Goal: Check status: Check status

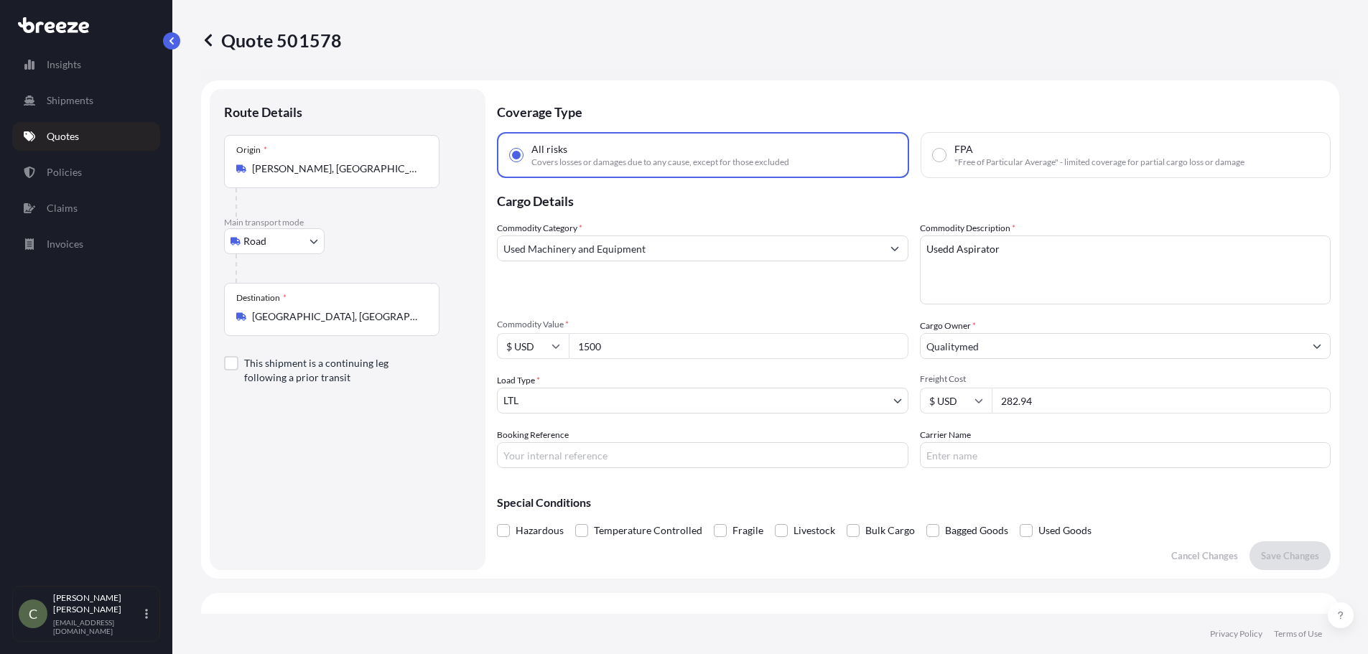
select select "Road"
select select "1"
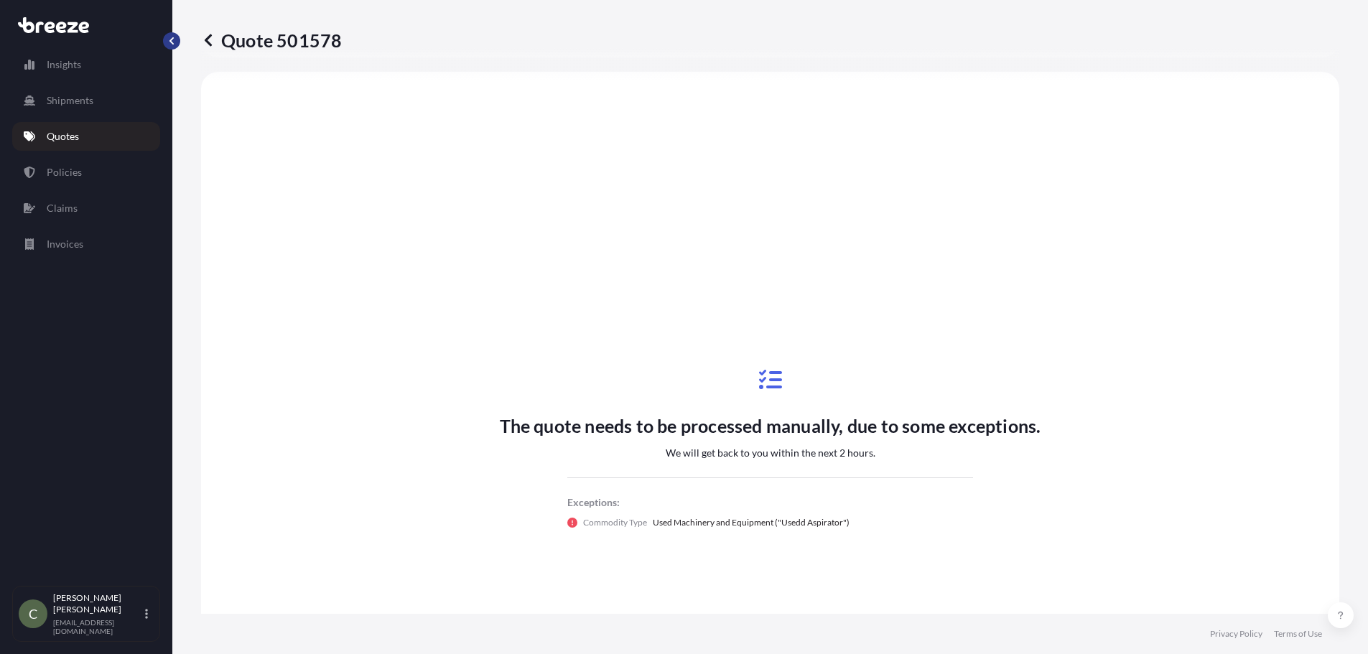
radio input "false"
radio input "true"
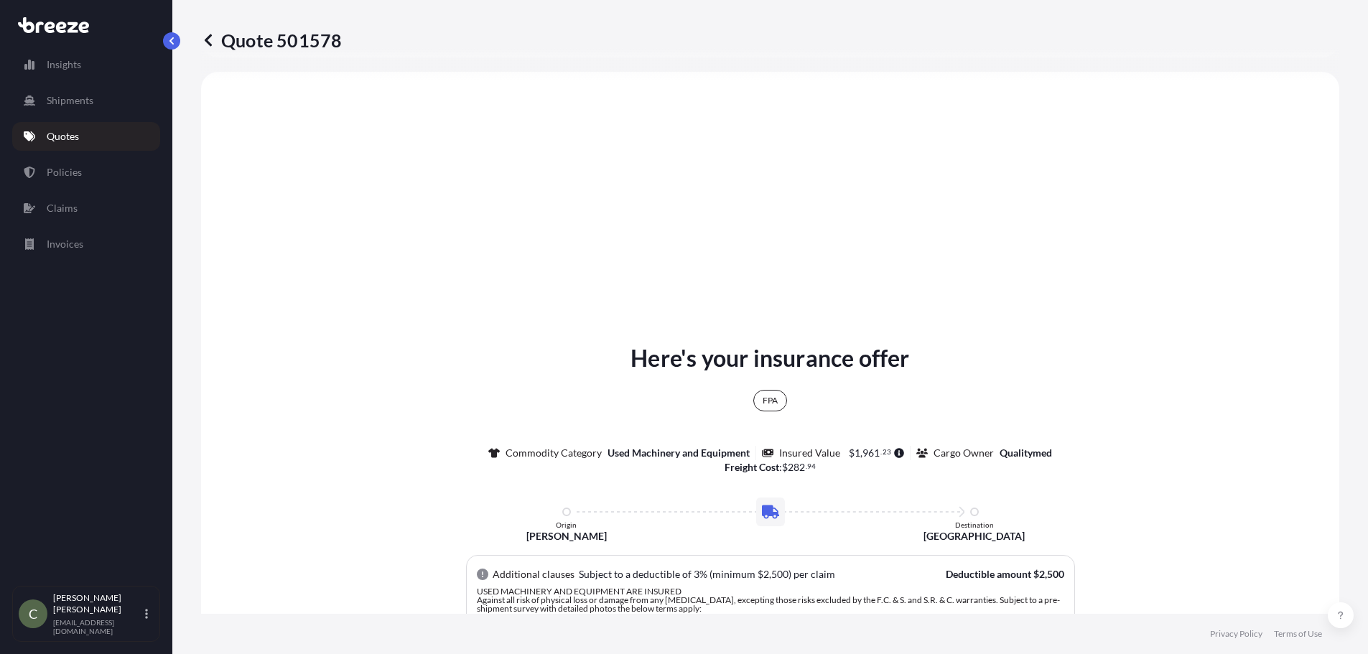
click at [101, 141] on link "Quotes" at bounding box center [86, 136] width 148 height 29
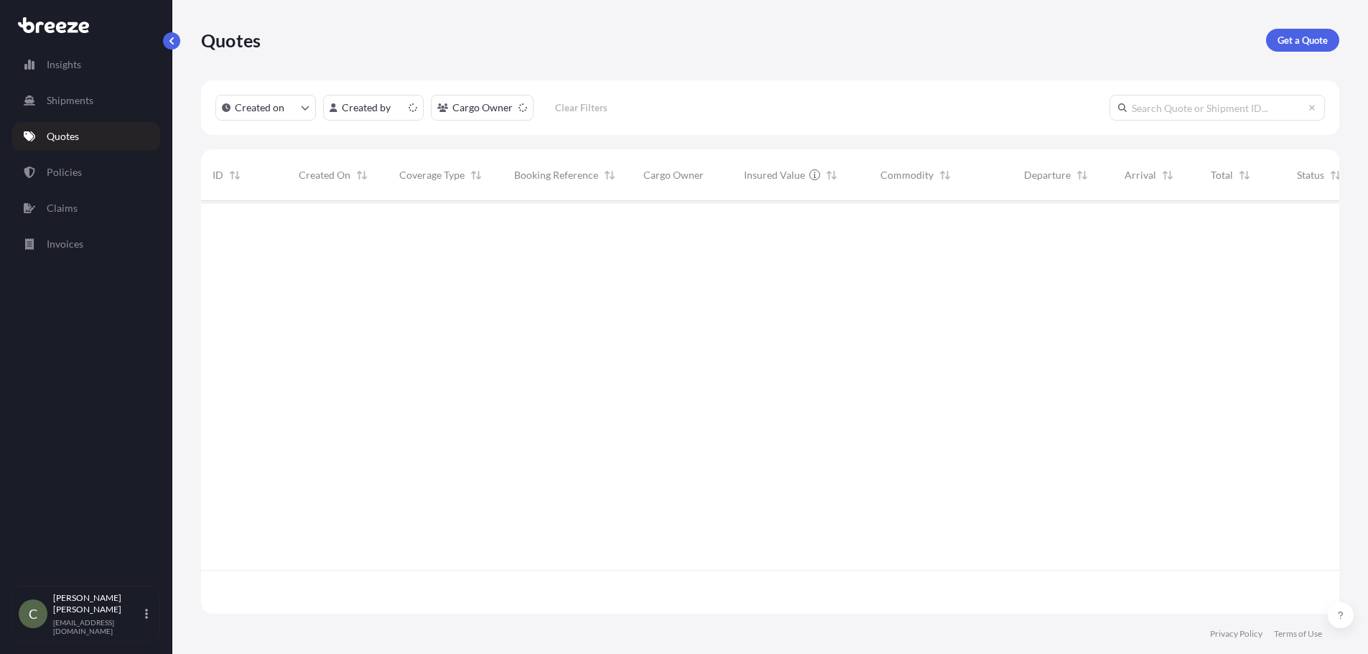
scroll to position [410, 1128]
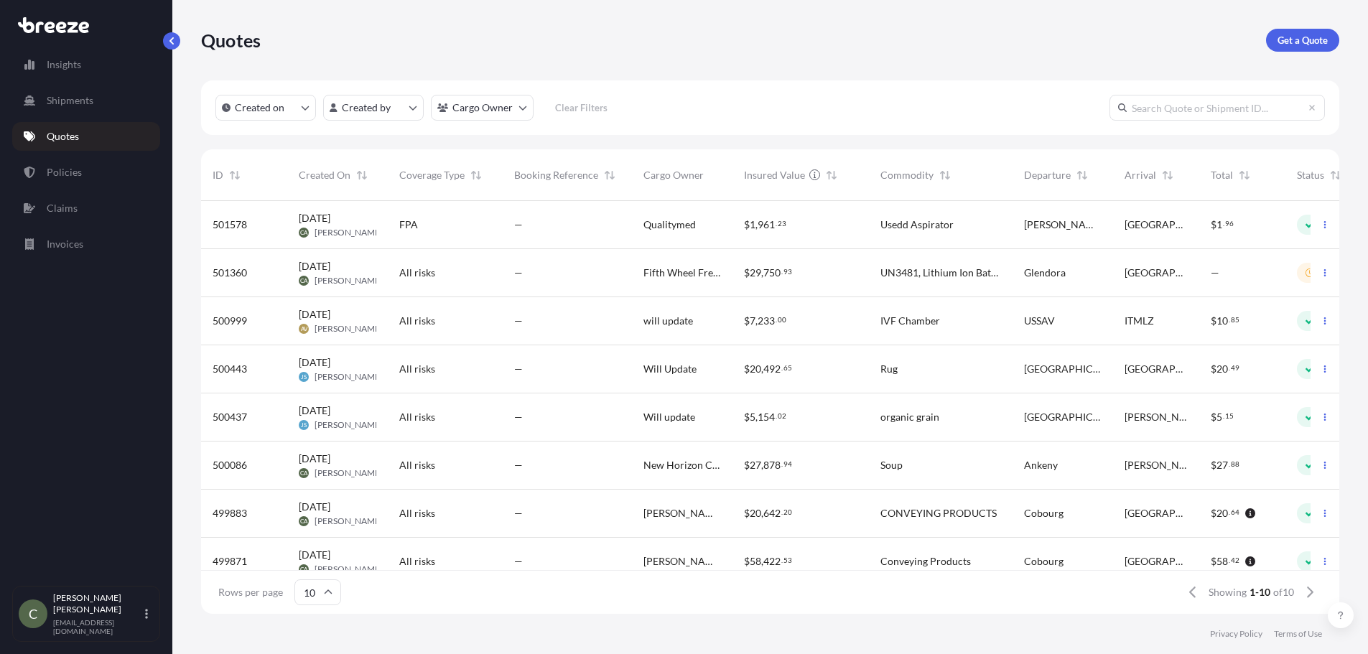
click at [394, 220] on div "FPA" at bounding box center [445, 225] width 115 height 48
select select "Road"
select select "1"
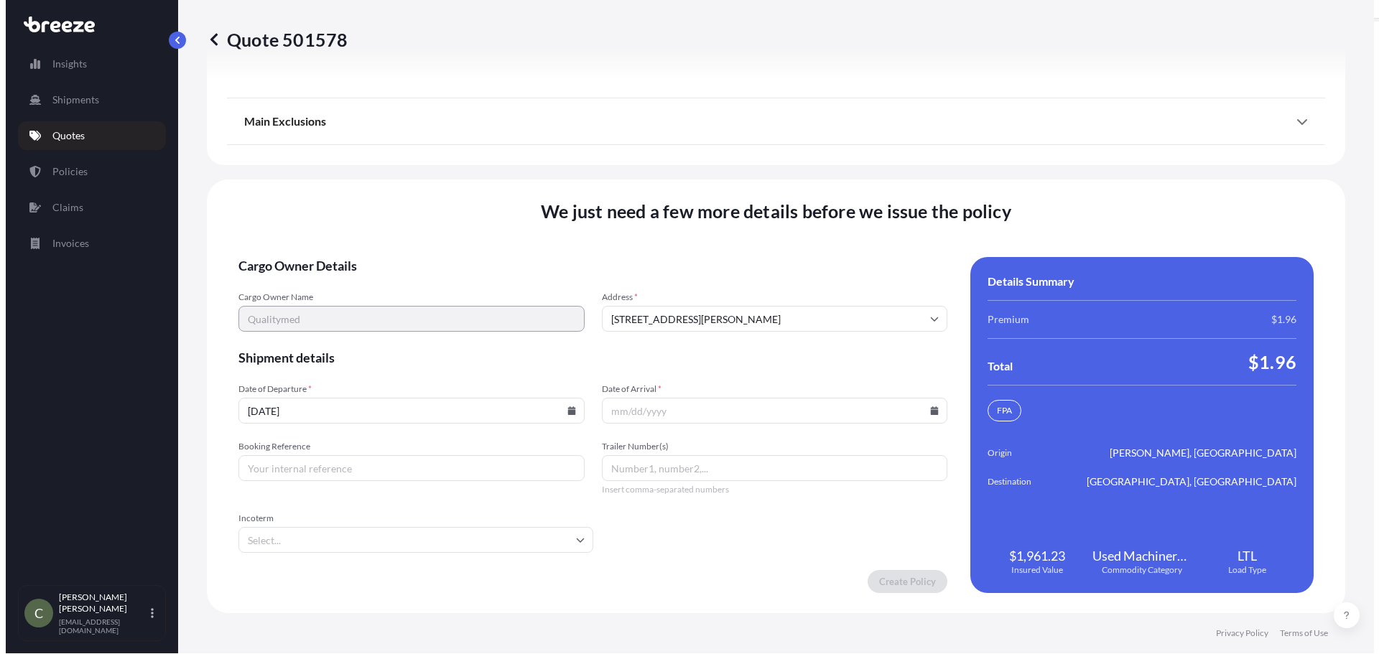
scroll to position [2056, 0]
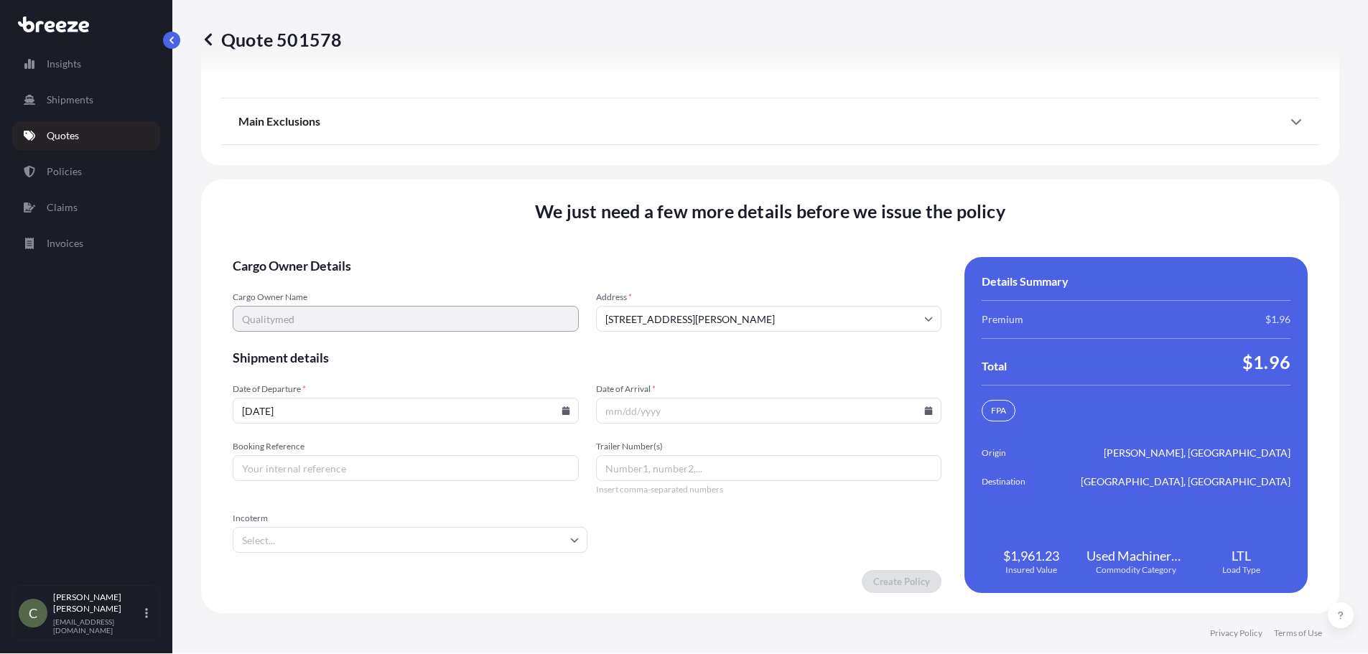
click at [562, 411] on icon at bounding box center [566, 411] width 8 height 9
click at [403, 284] on button "16" at bounding box center [403, 282] width 23 height 23
type input "[DATE]"
click at [920, 415] on input "Date of Arrival *" at bounding box center [769, 411] width 346 height 26
drag, startPoint x: 924, startPoint y: 412, endPoint x: 872, endPoint y: 402, distance: 53.4
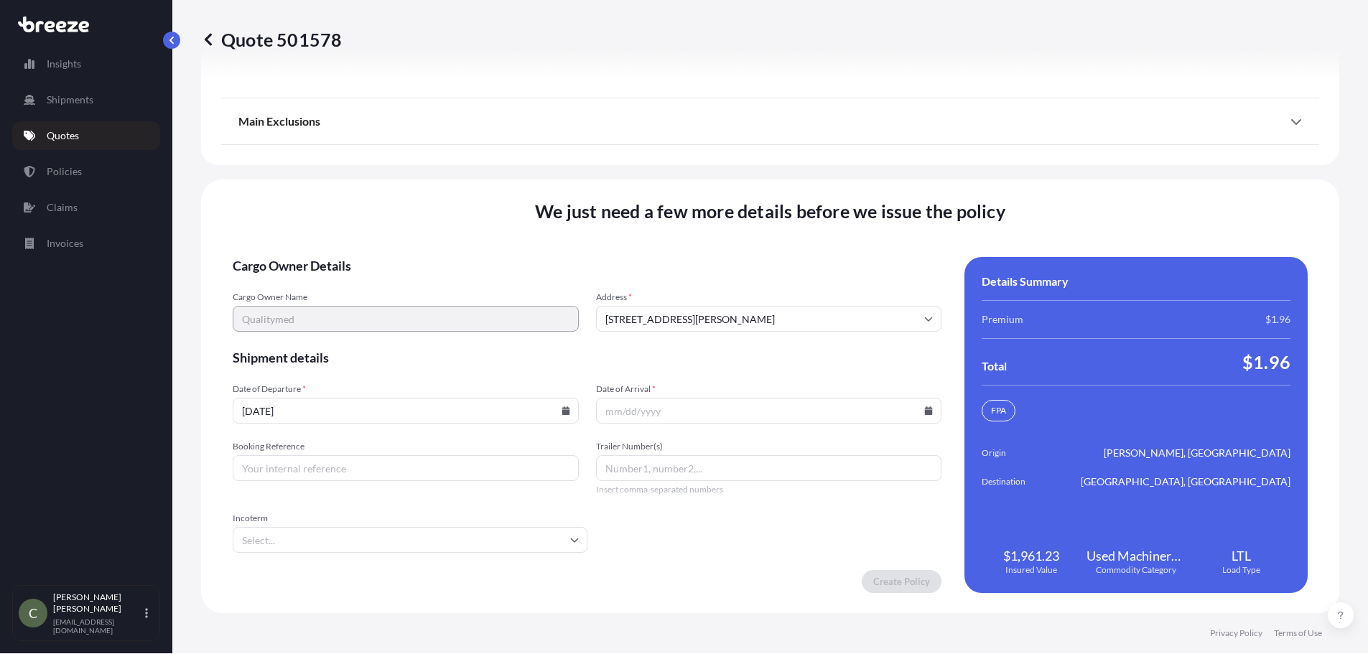
click at [925, 412] on icon at bounding box center [929, 411] width 8 height 9
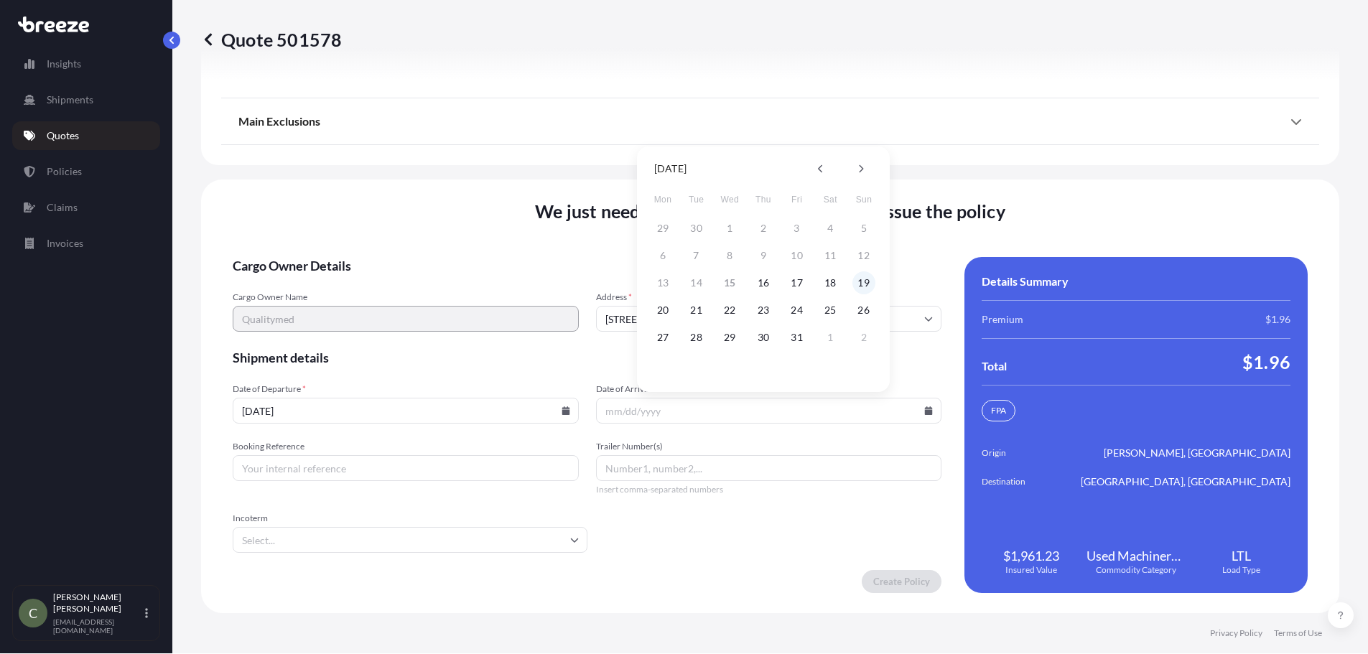
click at [860, 277] on button "19" at bounding box center [864, 282] width 23 height 23
type input "[DATE]"
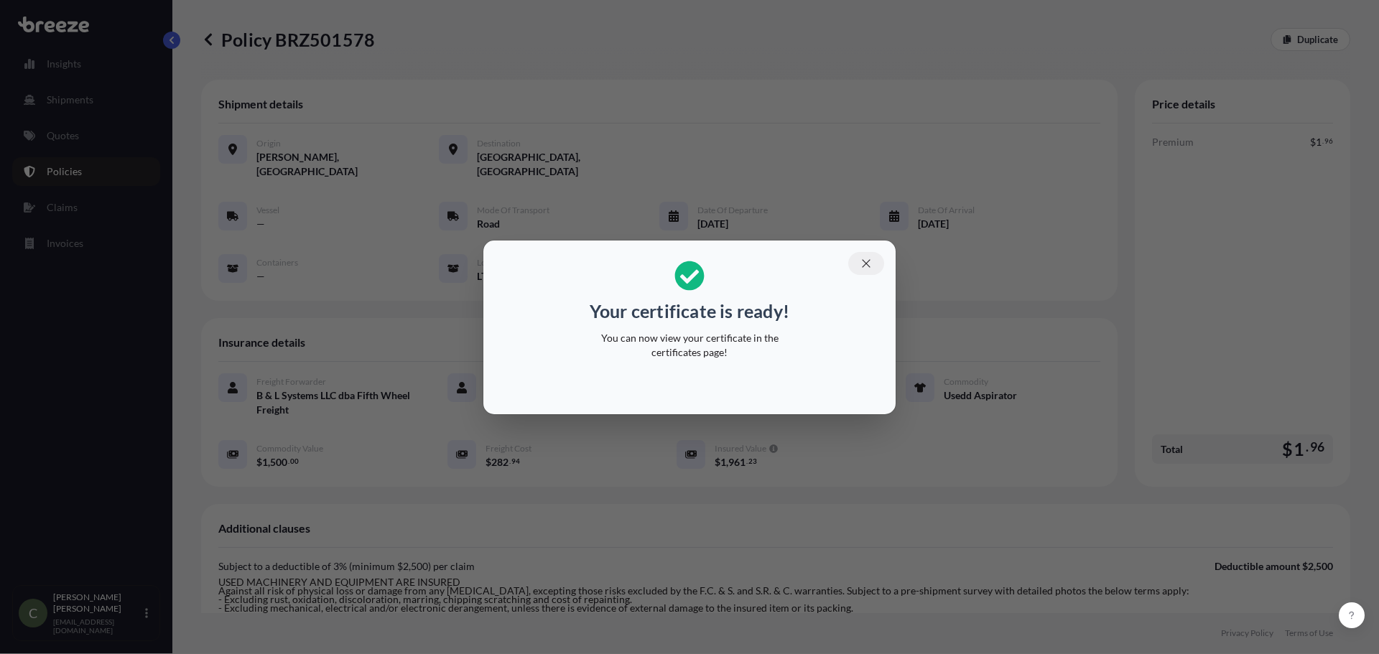
click at [861, 260] on icon "button" at bounding box center [866, 263] width 13 height 13
